Goal: Task Accomplishment & Management: Complete application form

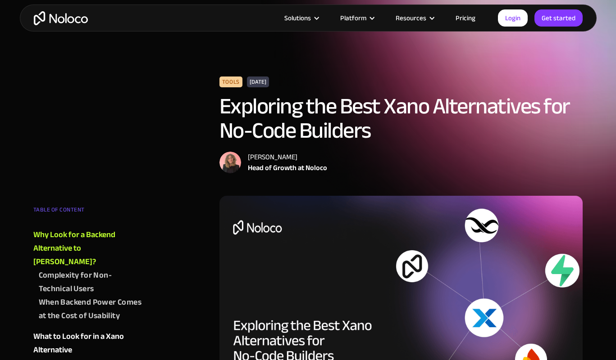
click at [460, 18] on link "Pricing" at bounding box center [465, 18] width 42 height 12
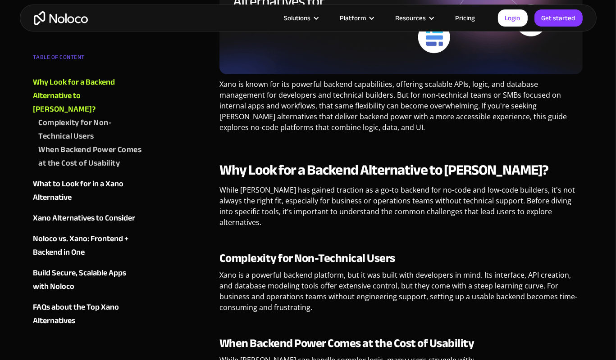
scroll to position [340, 0]
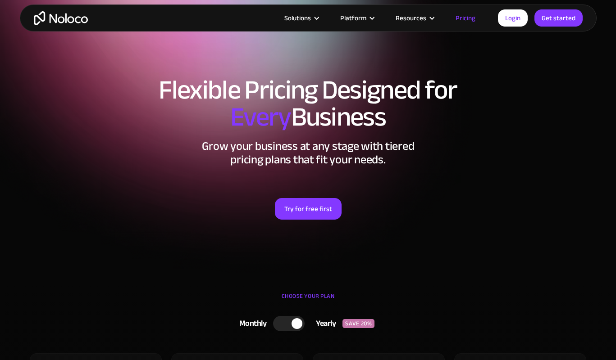
click at [286, 316] on div at bounding box center [289, 323] width 32 height 15
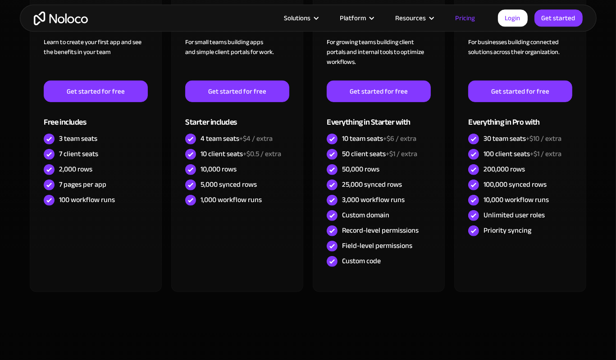
scroll to position [379, 0]
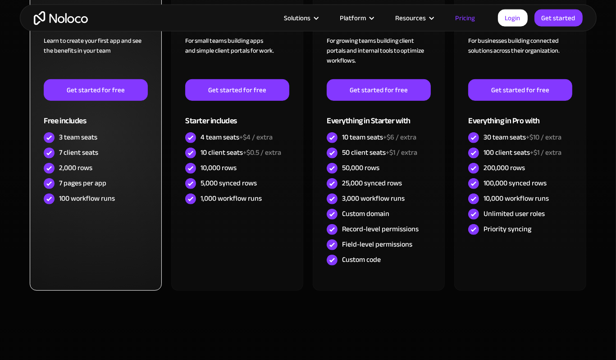
click at [64, 171] on div "2,000 rows" at bounding box center [75, 168] width 33 height 10
click at [65, 180] on div "7 pages per app" at bounding box center [82, 183] width 47 height 10
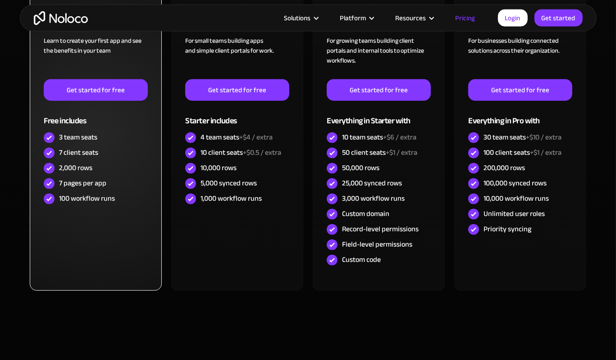
click at [65, 180] on div "7 pages per app" at bounding box center [82, 183] width 47 height 10
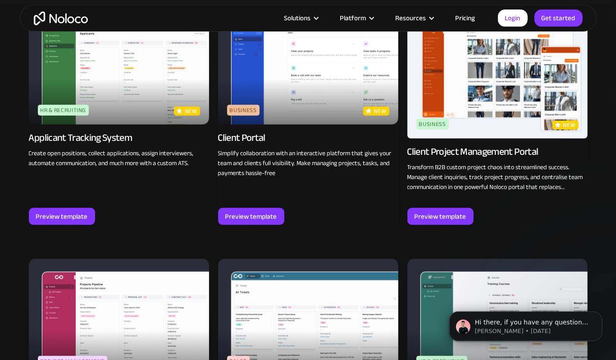
scroll to position [910, 0]
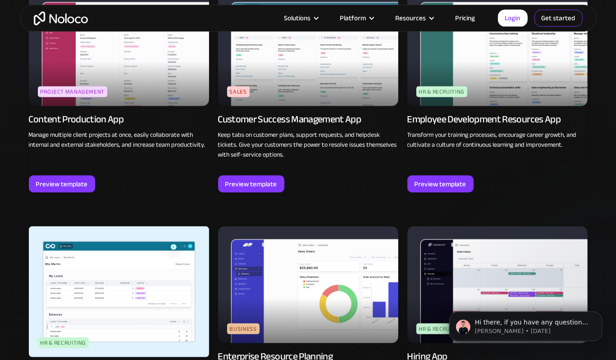
click at [551, 23] on link "Get started" at bounding box center [558, 17] width 48 height 17
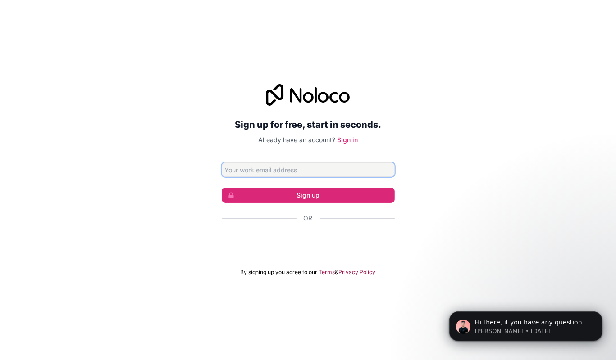
paste input "sidopom395@blaxion.com"
type input "sidopom395@blaxion.com"
click at [227, 161] on div "Sign up for free, start in seconds. Already have an account? Sign in sidopom395…" at bounding box center [308, 180] width 173 height 192
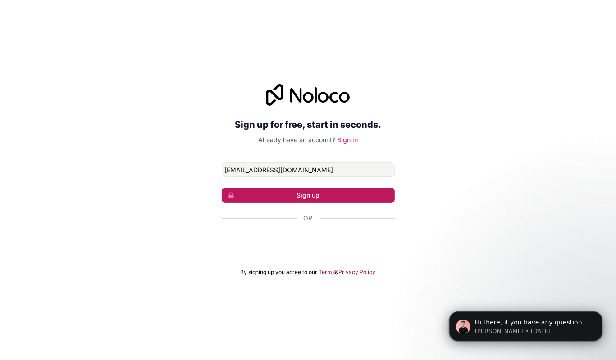
click at [290, 194] on button "Sign up" at bounding box center [308, 195] width 173 height 15
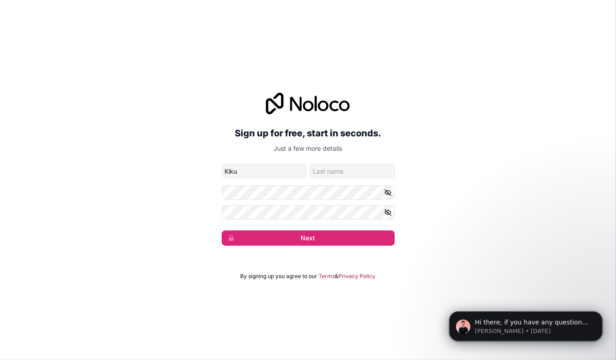
type input "Kiku"
type input "Sarda"
click at [222, 231] on button "Next" at bounding box center [308, 238] width 173 height 15
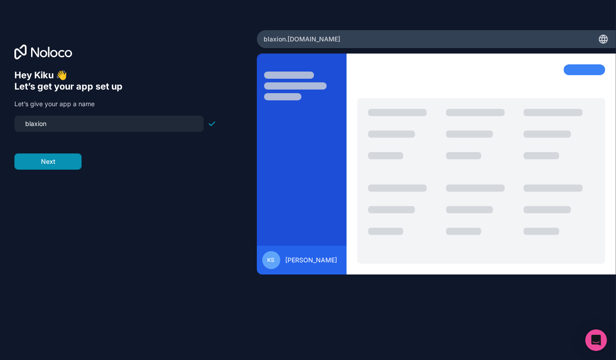
click at [64, 163] on button "Next" at bounding box center [47, 162] width 67 height 16
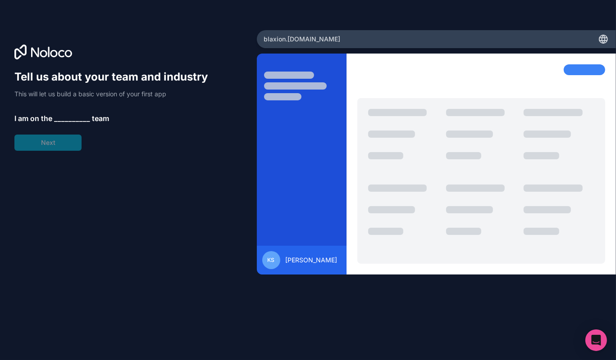
click at [66, 117] on span "__________" at bounding box center [72, 118] width 36 height 11
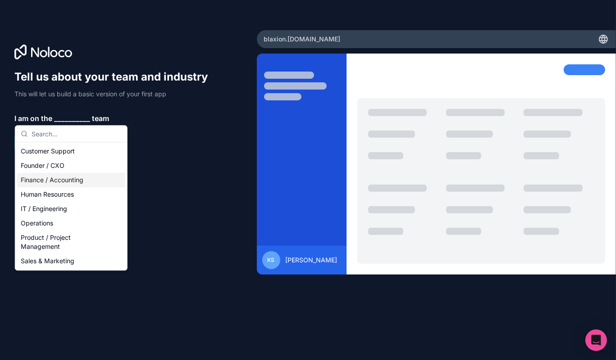
click at [58, 180] on div "Finance / Accounting" at bounding box center [71, 180] width 108 height 14
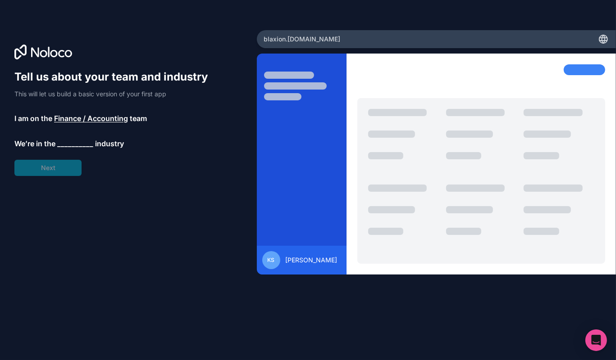
click at [69, 145] on span "__________" at bounding box center [75, 143] width 36 height 11
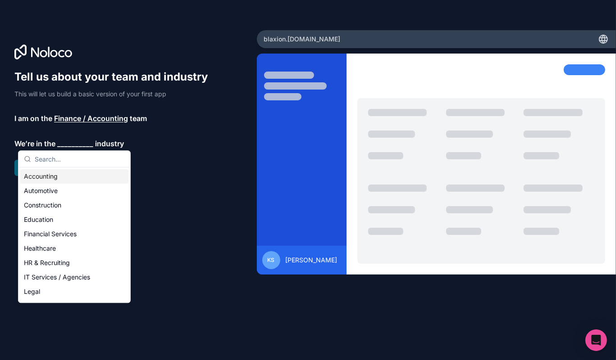
click at [65, 172] on div "Accounting" at bounding box center [74, 176] width 108 height 14
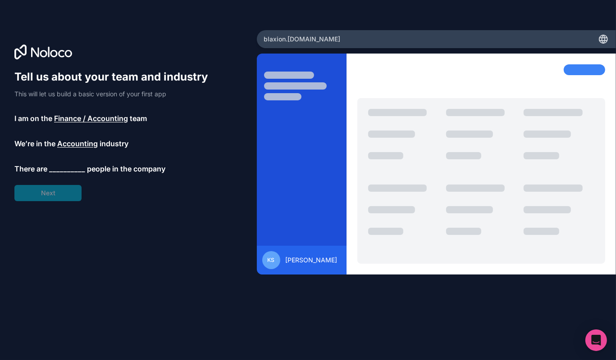
click at [69, 145] on span "Accounting" at bounding box center [77, 143] width 41 height 11
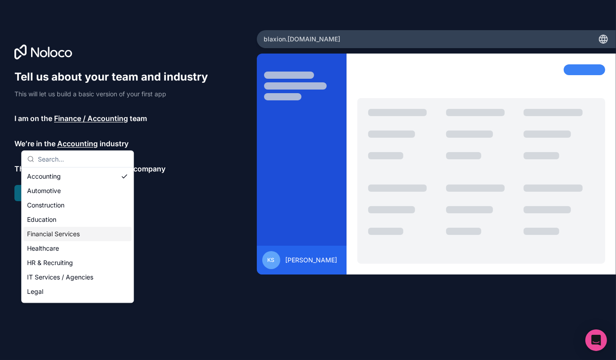
click at [52, 241] on div "Financial Services" at bounding box center [77, 234] width 108 height 14
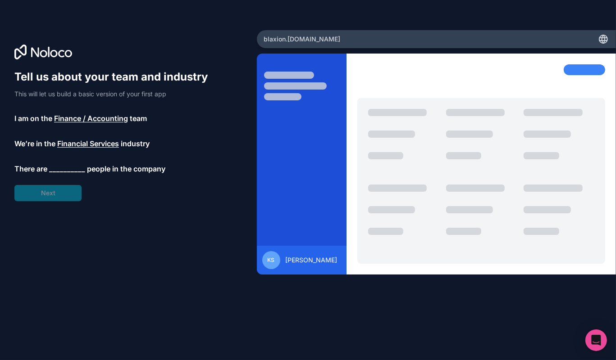
click at [64, 170] on span "__________" at bounding box center [67, 169] width 36 height 11
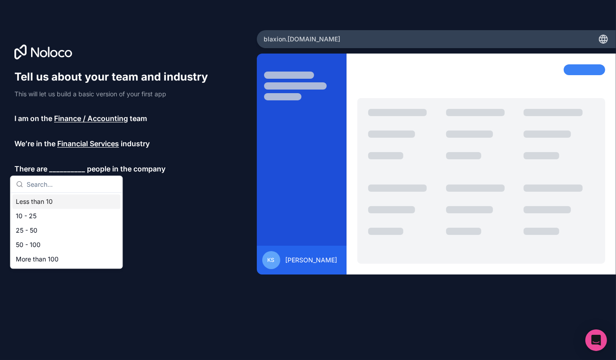
click at [53, 205] on div "Less than 10" at bounding box center [66, 202] width 108 height 14
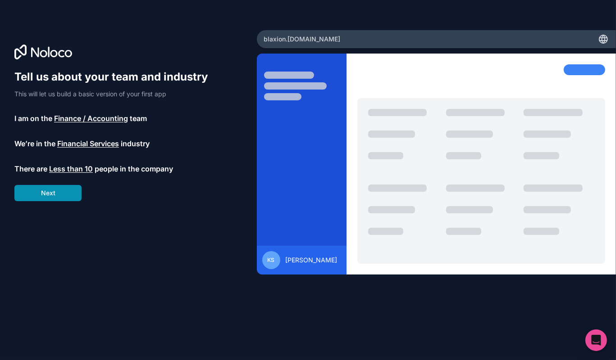
click at [41, 196] on button "Next" at bounding box center [47, 193] width 67 height 16
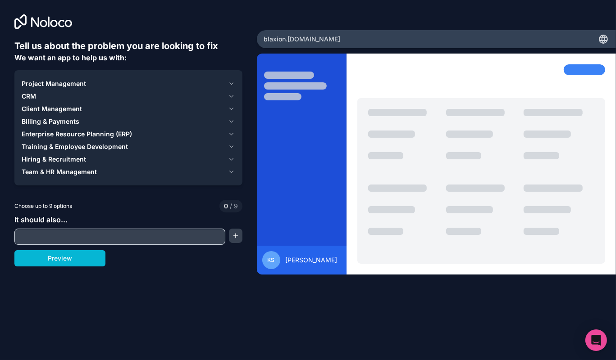
click at [83, 132] on span "Enterprise Resource Planning (ERP)" at bounding box center [77, 134] width 110 height 9
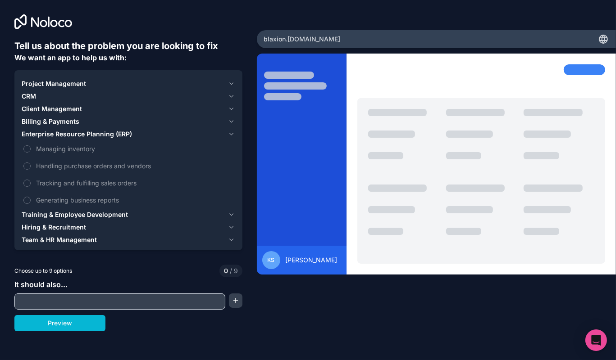
click at [61, 273] on span "Choose up to 9 options" at bounding box center [43, 271] width 58 height 8
click at [72, 122] on span "Billing & Payments" at bounding box center [51, 121] width 58 height 9
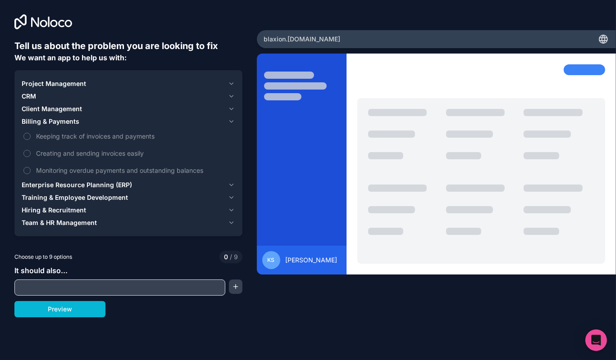
click at [75, 108] on span "Client Management" at bounding box center [52, 109] width 60 height 9
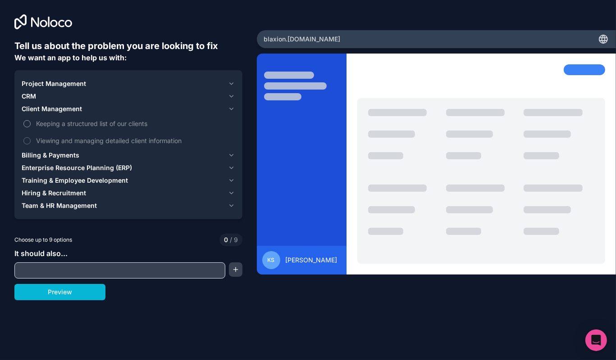
click at [27, 123] on button "Keeping a structured list of our clients" at bounding box center [26, 123] width 7 height 7
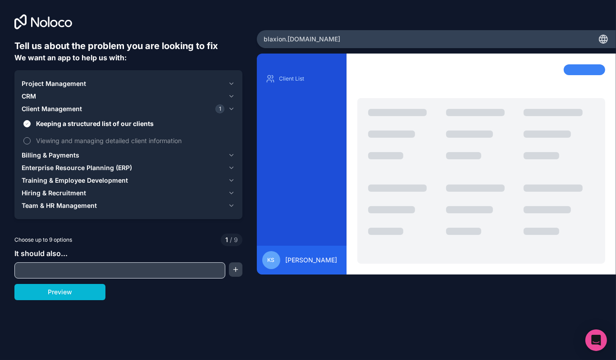
click at [27, 142] on button "Viewing and managing detailed client information" at bounding box center [26, 140] width 7 height 7
click at [46, 91] on button "CRM" at bounding box center [129, 96] width 214 height 13
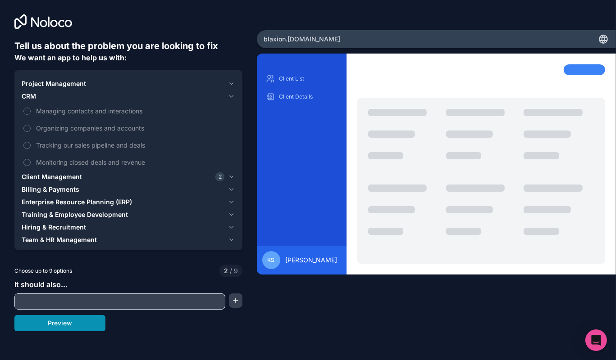
click at [75, 318] on button "Preview" at bounding box center [59, 323] width 91 height 16
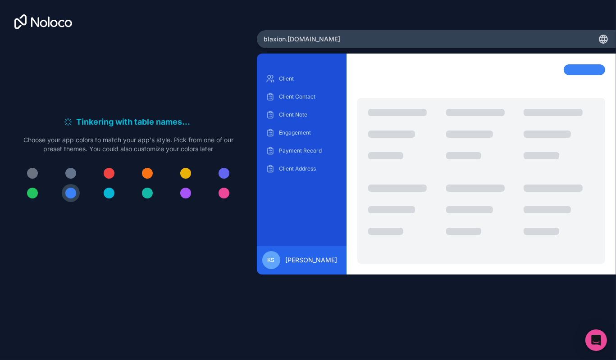
click at [113, 173] on div at bounding box center [109, 173] width 11 height 11
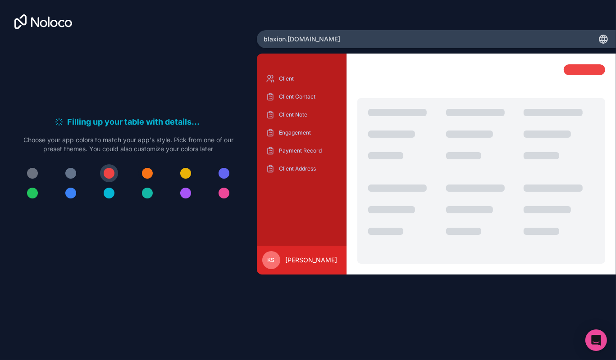
click at [146, 175] on div at bounding box center [147, 173] width 11 height 11
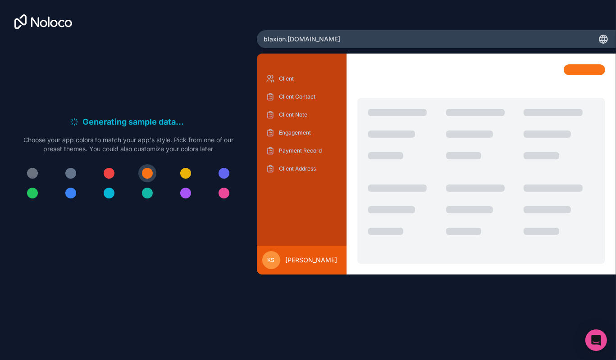
click at [180, 173] on button at bounding box center [186, 173] width 18 height 18
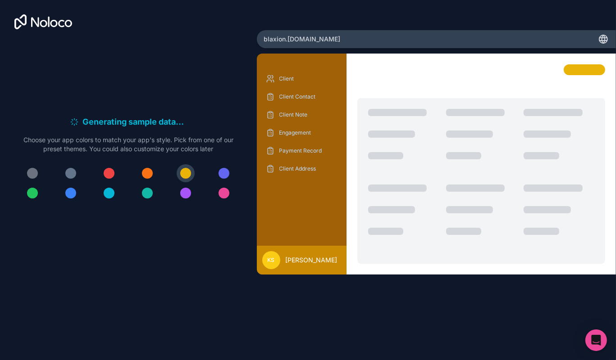
click at [216, 172] on button at bounding box center [224, 173] width 18 height 18
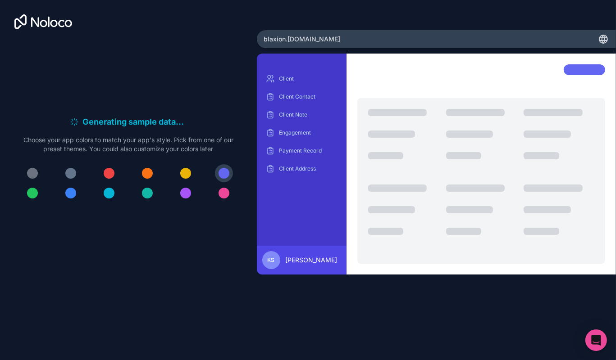
click at [219, 190] on button at bounding box center [224, 193] width 18 height 18
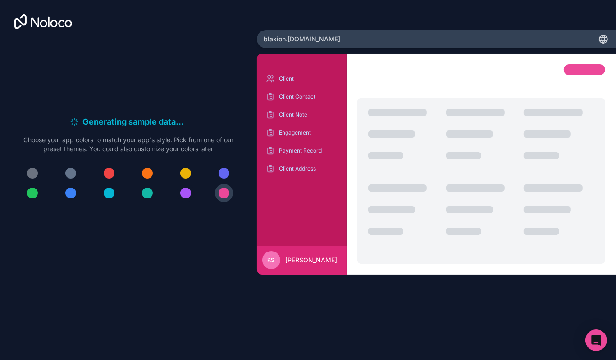
click at [190, 194] on div at bounding box center [185, 193] width 11 height 11
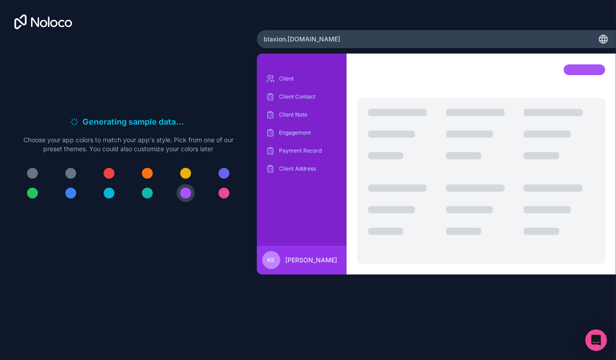
click at [218, 188] on button at bounding box center [224, 193] width 18 height 18
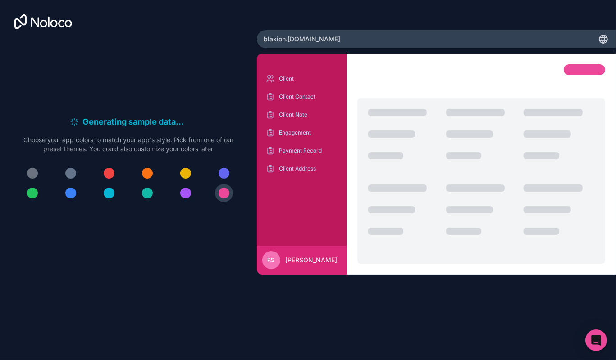
click at [185, 185] on button at bounding box center [186, 193] width 18 height 18
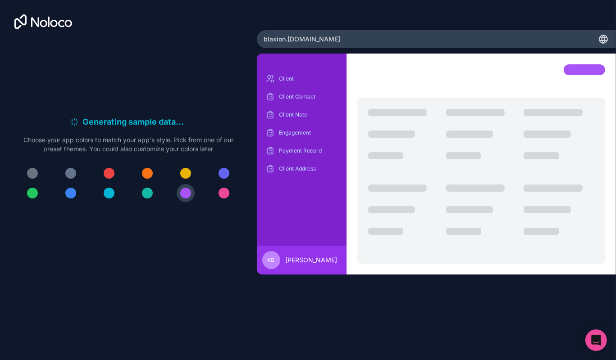
click at [182, 168] on button at bounding box center [186, 173] width 18 height 18
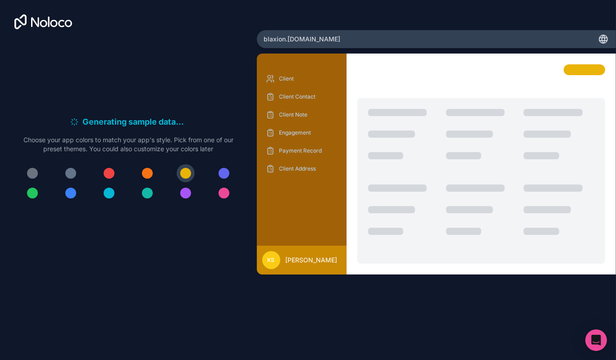
click at [70, 191] on div at bounding box center [70, 193] width 11 height 11
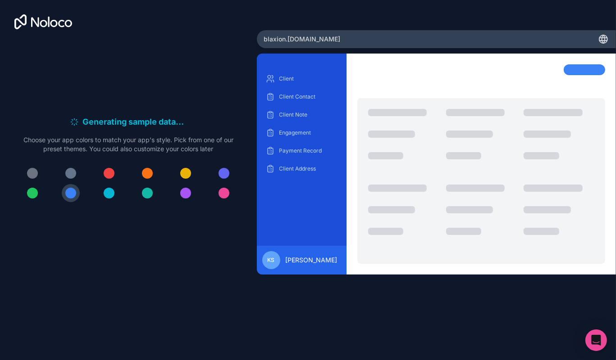
click at [24, 194] on button at bounding box center [32, 193] width 18 height 18
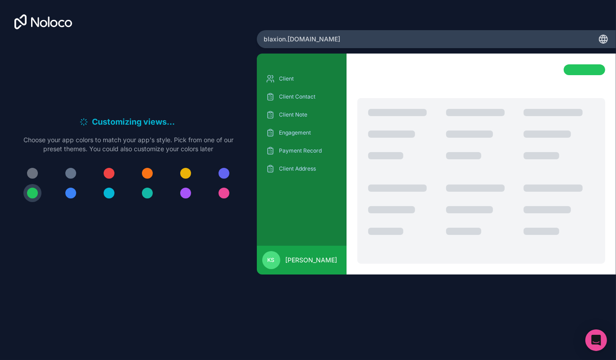
click at [108, 177] on div at bounding box center [109, 173] width 11 height 11
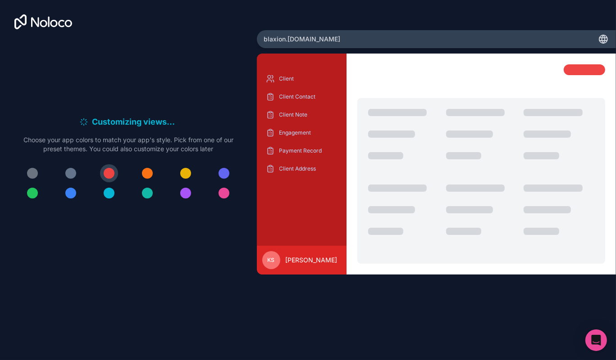
click at [109, 193] on div at bounding box center [109, 193] width 11 height 11
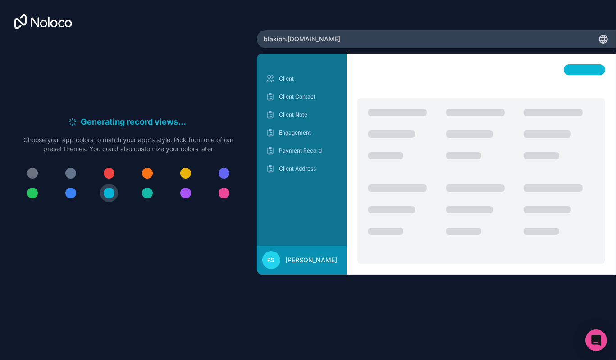
click at [36, 173] on div at bounding box center [32, 173] width 11 height 11
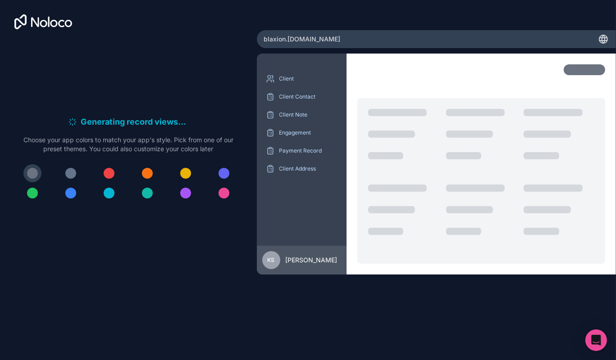
click at [109, 195] on div at bounding box center [109, 193] width 11 height 11
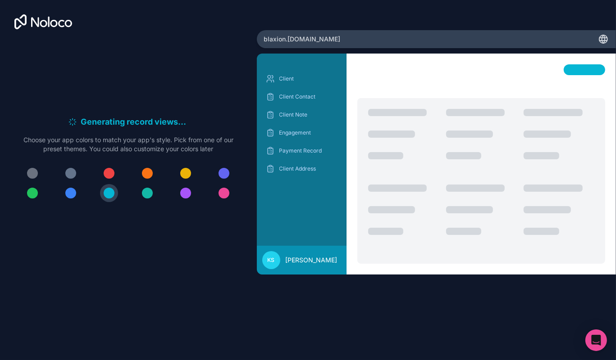
click at [31, 194] on div at bounding box center [32, 193] width 11 height 11
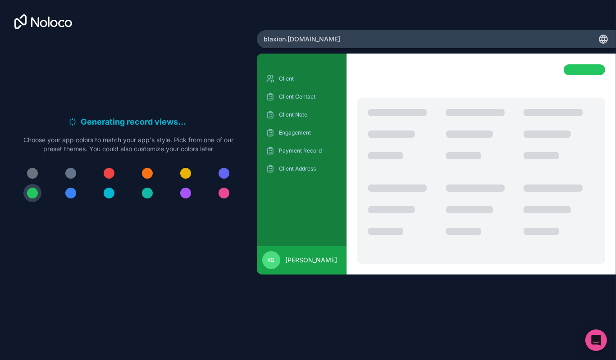
click at [68, 178] on div at bounding box center [70, 173] width 11 height 11
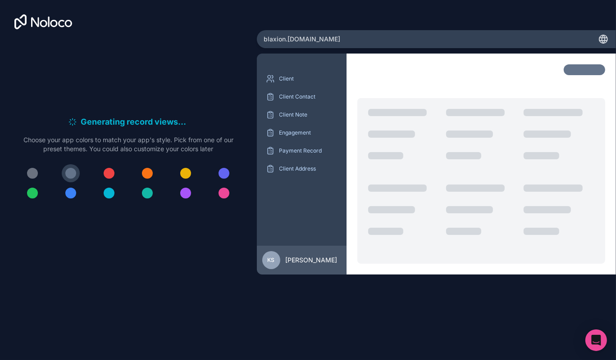
click at [108, 193] on div at bounding box center [109, 193] width 11 height 11
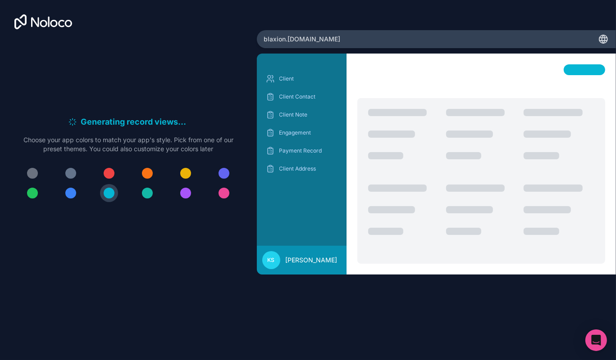
click at [33, 194] on div at bounding box center [32, 193] width 11 height 11
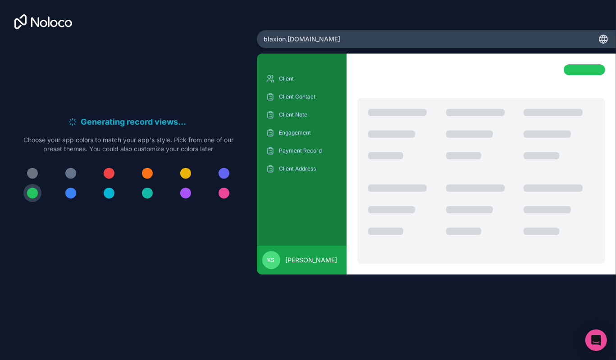
click at [104, 194] on div at bounding box center [109, 193] width 11 height 11
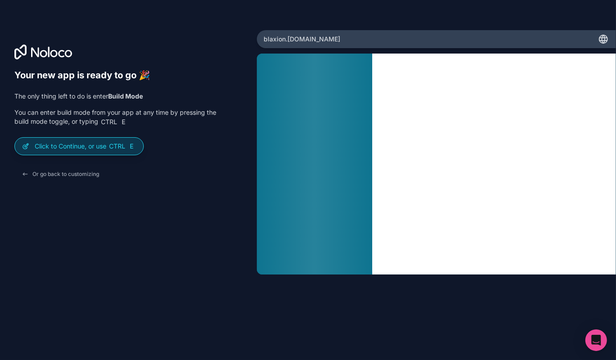
click at [64, 147] on p "Click to Continue, or use Ctrl E" at bounding box center [85, 146] width 101 height 9
